Goal: Transaction & Acquisition: Purchase product/service

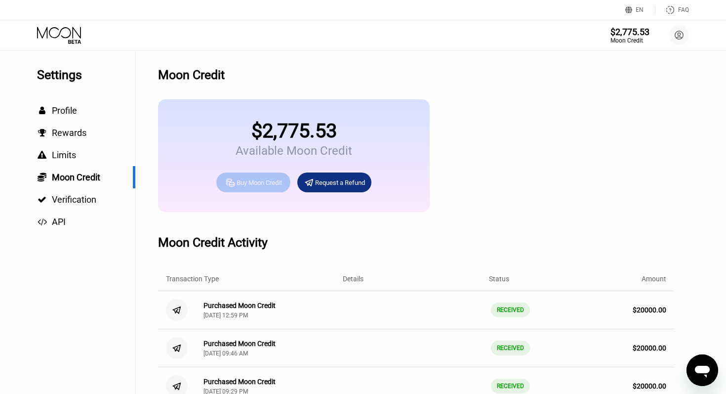
click at [253, 186] on div "Buy Moon Credit" at bounding box center [259, 182] width 45 height 8
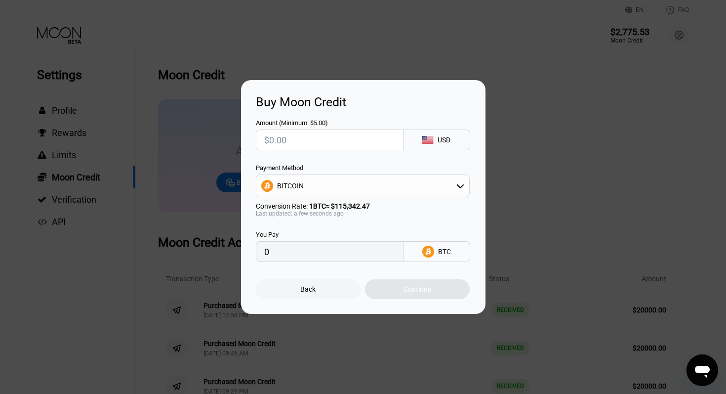
click at [307, 190] on div "BITCOIN" at bounding box center [362, 186] width 213 height 20
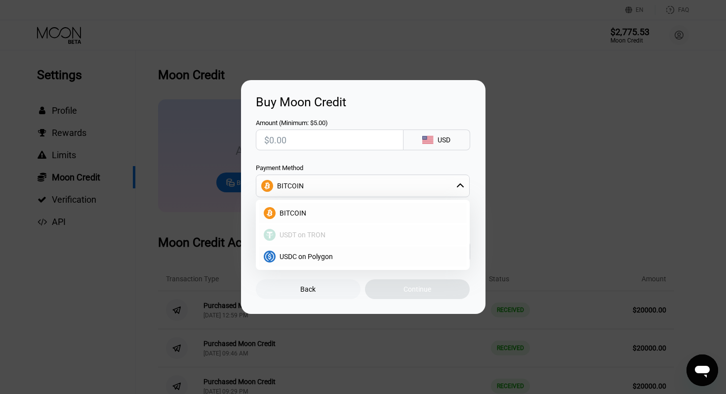
click at [289, 232] on span "USDT on TRON" at bounding box center [303, 235] width 46 height 8
type input "0.00"
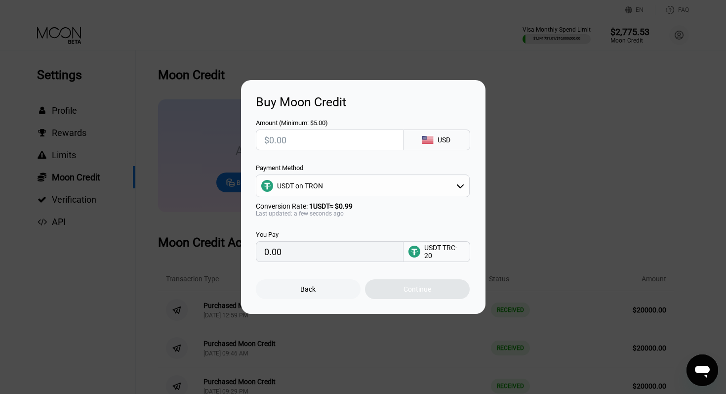
click at [277, 145] on input "text" at bounding box center [329, 140] width 131 height 20
type input "$2"
type input "2.02"
type input "$20"
type input "20.20"
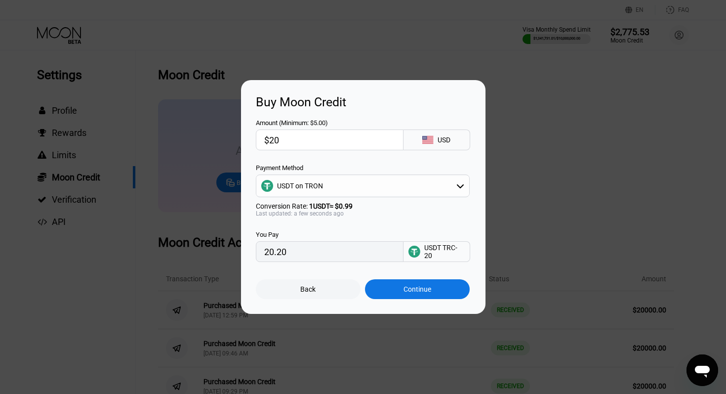
type input "$200"
type input "202.02"
type input "$2000"
type input "2020.20"
type input "$20000"
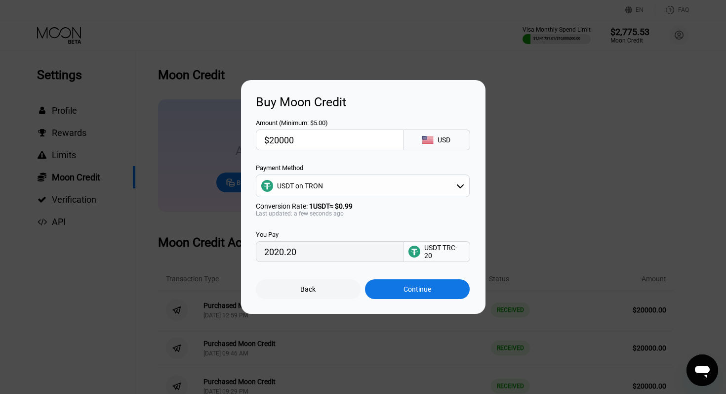
type input "20202.02"
type input "$20000"
click at [413, 292] on div "Continue" at bounding box center [418, 289] width 28 height 8
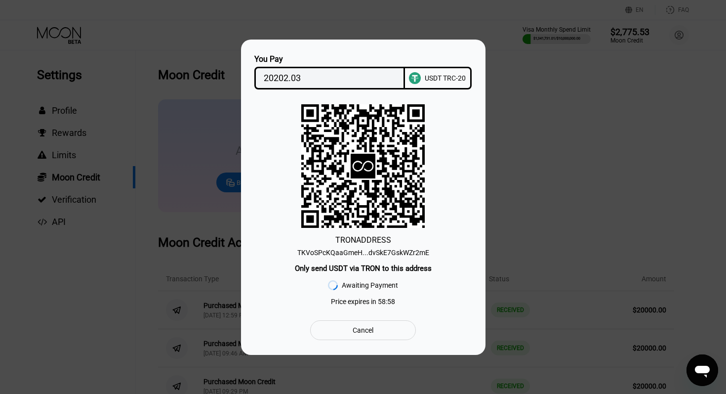
click at [409, 252] on div "TKVoSPcKQaaGmeH...dvSkE7GskWZr2mE" at bounding box center [363, 252] width 132 height 8
